Goal: Transaction & Acquisition: Book appointment/travel/reservation

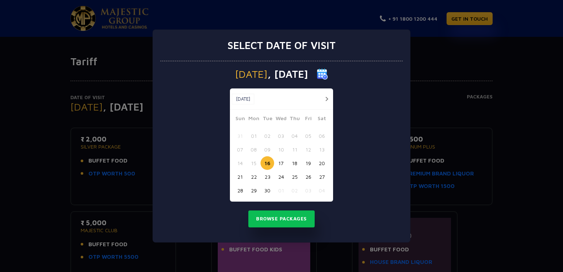
click at [330, 97] on button "button" at bounding box center [326, 98] width 9 height 9
click at [292, 178] on button "23" at bounding box center [295, 177] width 14 height 14
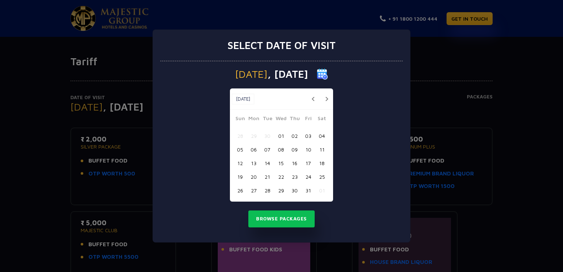
click at [280, 134] on button "01" at bounding box center [281, 136] width 14 height 14
click at [311, 101] on button "button" at bounding box center [312, 98] width 9 height 9
click at [268, 189] on button "30" at bounding box center [267, 190] width 14 height 14
click at [296, 179] on button "25" at bounding box center [295, 177] width 14 height 14
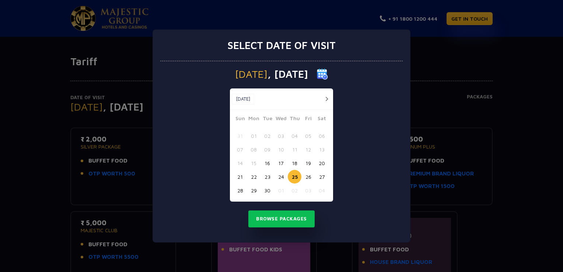
click at [296, 179] on button "25" at bounding box center [295, 177] width 14 height 14
click at [324, 99] on button "button" at bounding box center [326, 98] width 9 height 9
click at [294, 176] on button "23" at bounding box center [295, 177] width 14 height 14
click at [273, 220] on button "Browse Packages" at bounding box center [281, 218] width 66 height 17
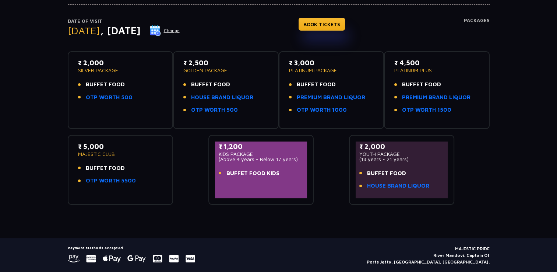
scroll to position [69, 0]
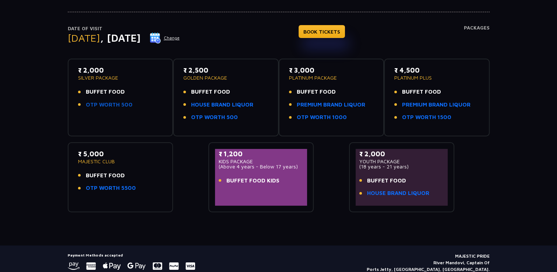
click at [106, 104] on link "OTP WORTH 500" at bounding box center [109, 105] width 47 height 8
click at [341, 30] on link "BOOK TICKETS" at bounding box center [322, 31] width 46 height 13
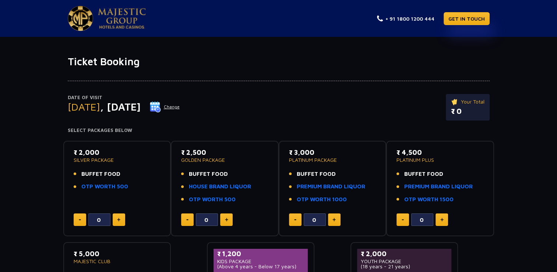
click at [122, 217] on button at bounding box center [119, 219] width 13 height 13
type input "2"
